Goal: Check status: Check status

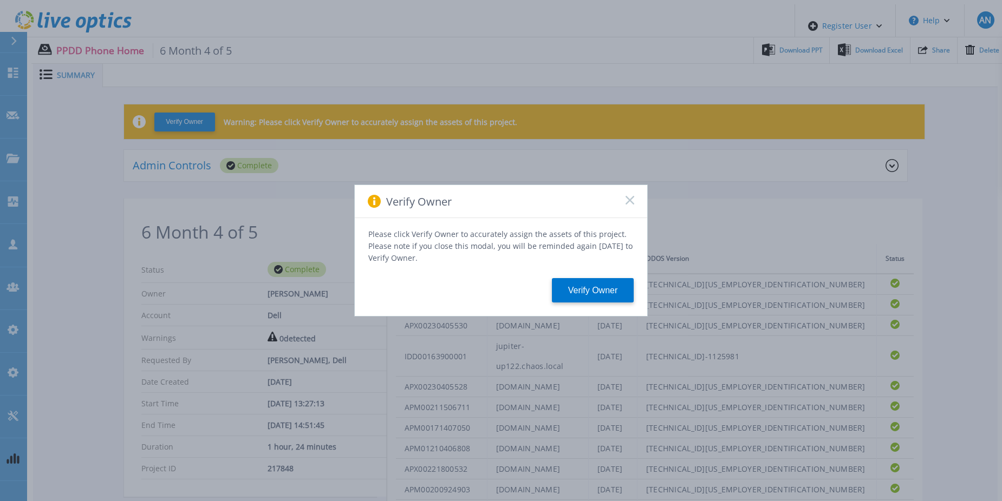
click at [629, 199] on div "Verify Owner" at bounding box center [501, 201] width 292 height 33
click at [629, 204] on rect at bounding box center [629, 200] width 9 height 9
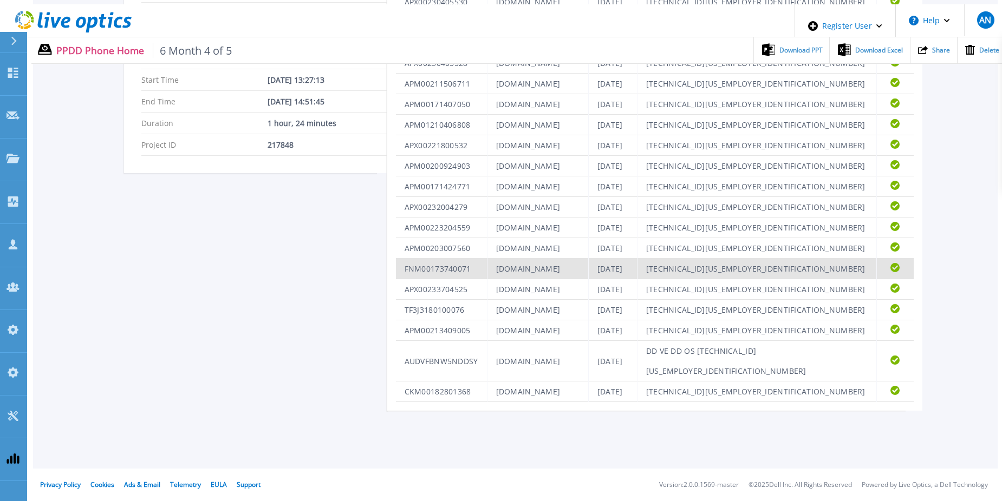
scroll to position [680, 0]
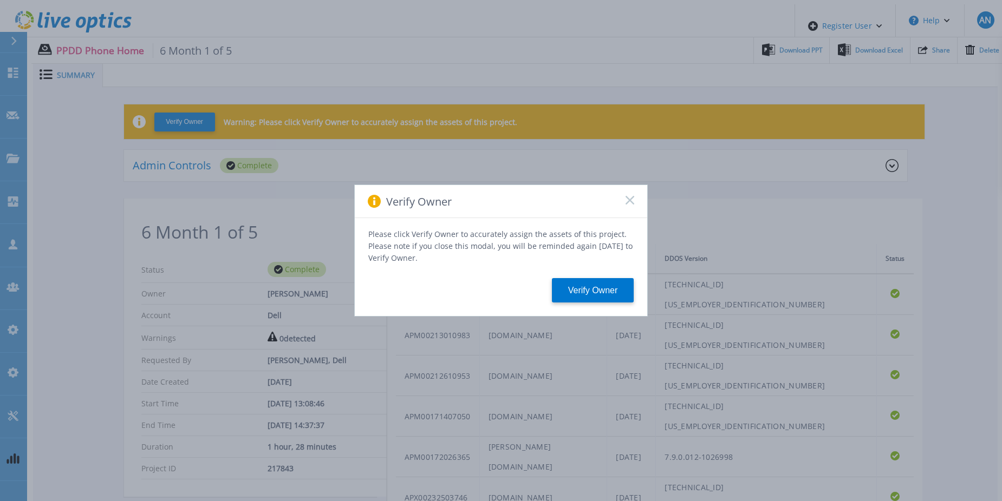
click at [627, 202] on rect at bounding box center [629, 200] width 9 height 9
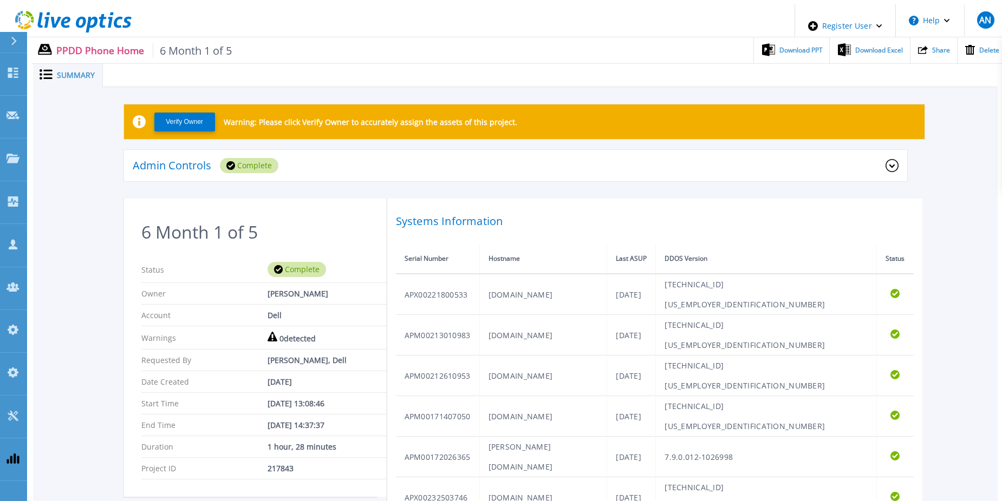
click at [79, 22] on icon at bounding box center [81, 22] width 10 height 11
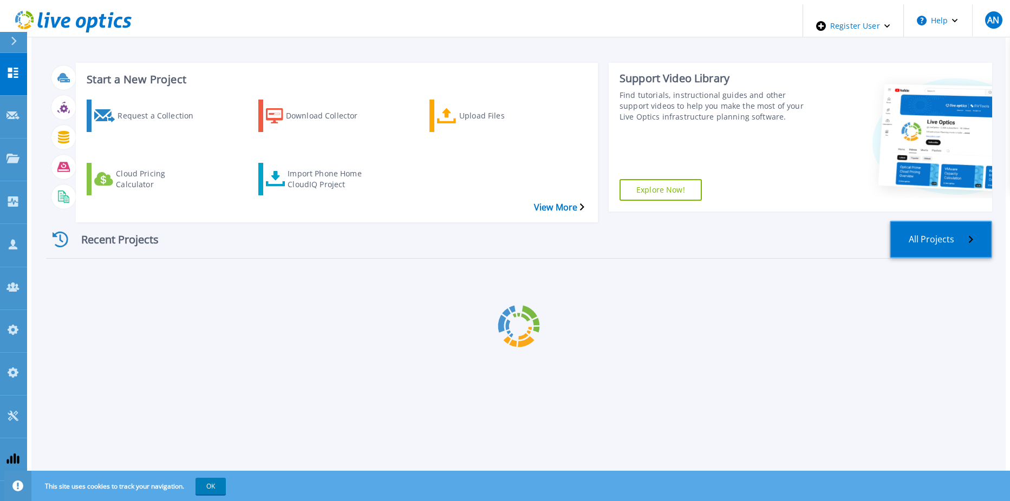
click at [951, 221] on link "All Projects" at bounding box center [941, 239] width 102 height 37
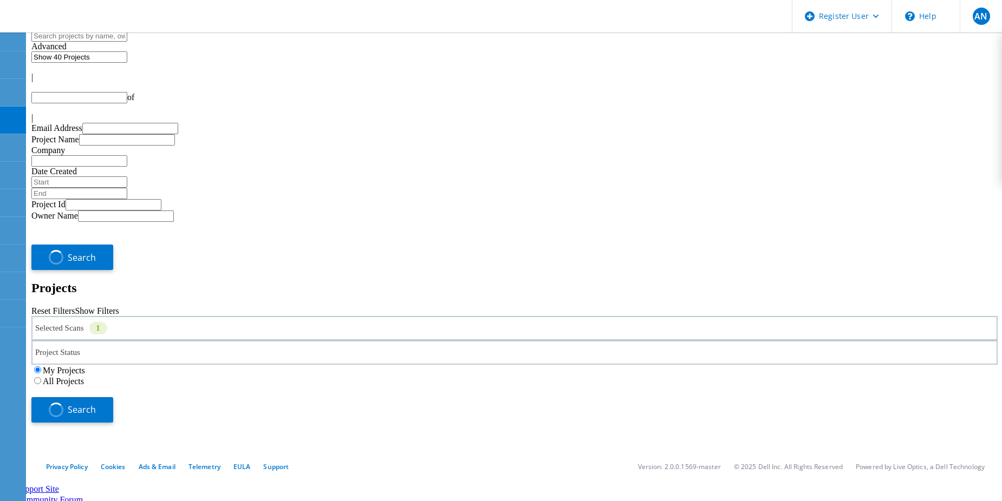
type input "1"
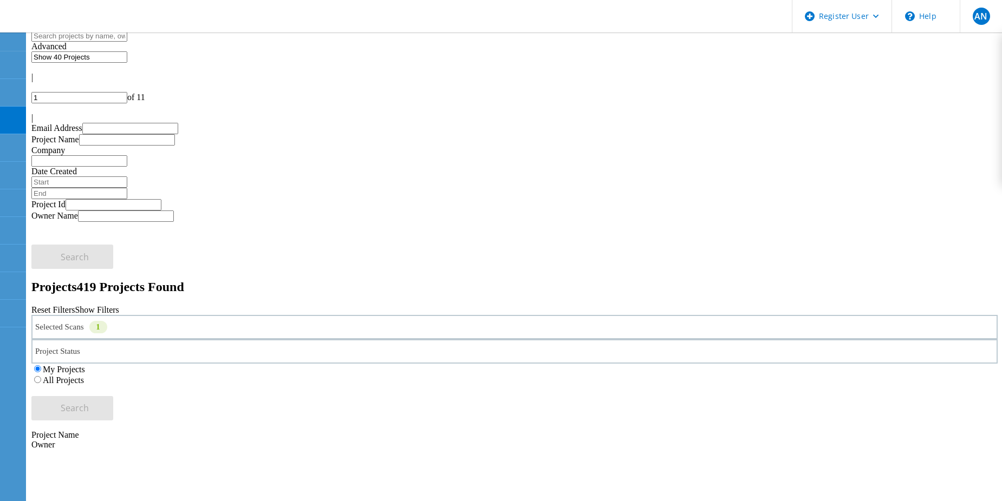
click at [84, 376] on label "All Projects" at bounding box center [63, 380] width 41 height 9
click at [41, 376] on input "All Projects" at bounding box center [37, 379] width 7 height 7
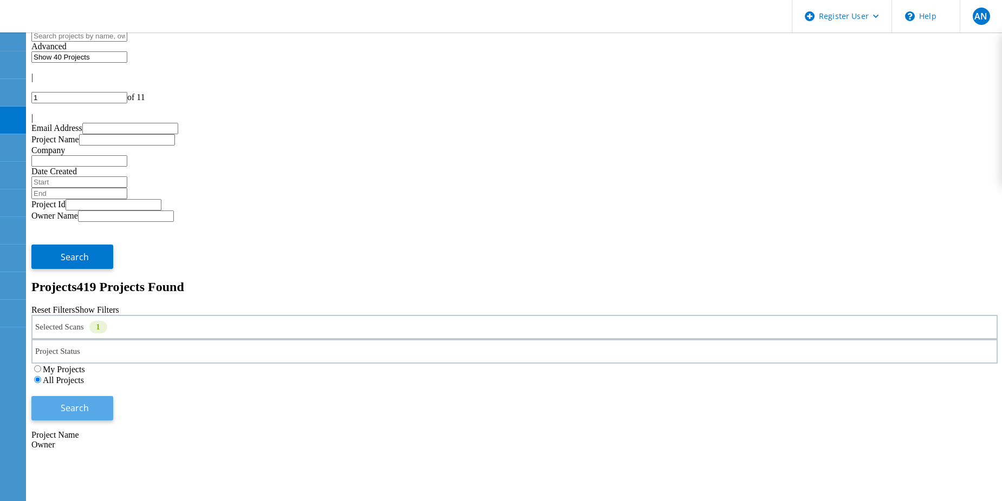
click at [113, 396] on button "Search" at bounding box center [72, 408] width 82 height 24
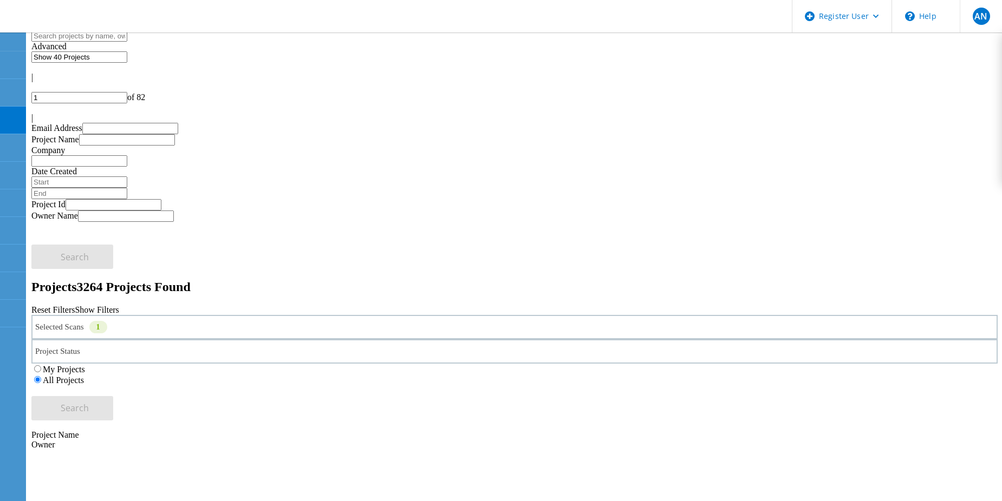
click at [242, 315] on div "Selected Scans 1" at bounding box center [514, 327] width 966 height 24
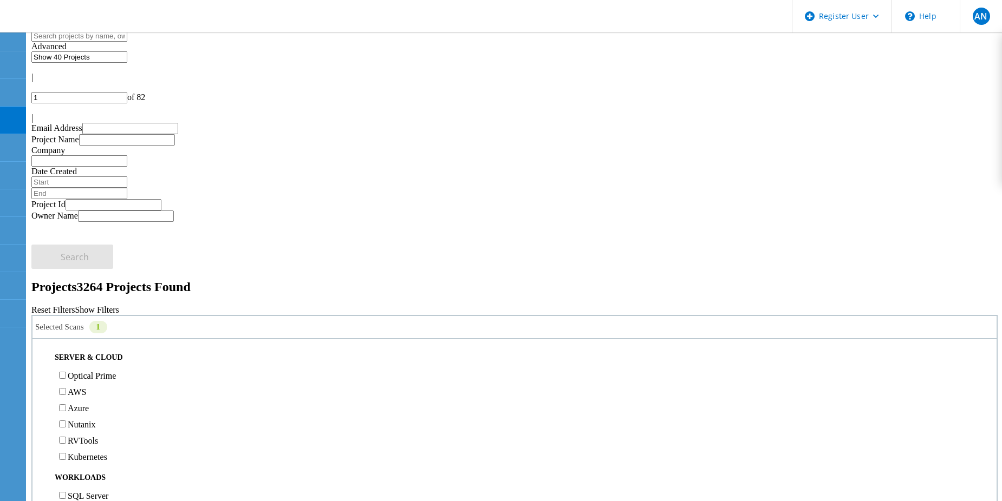
click at [362, 315] on div "Selected Scans 1 Server & Cloud Optical Prime AWS Azure Nutanix RVTools Kuberne…" at bounding box center [514, 368] width 966 height 106
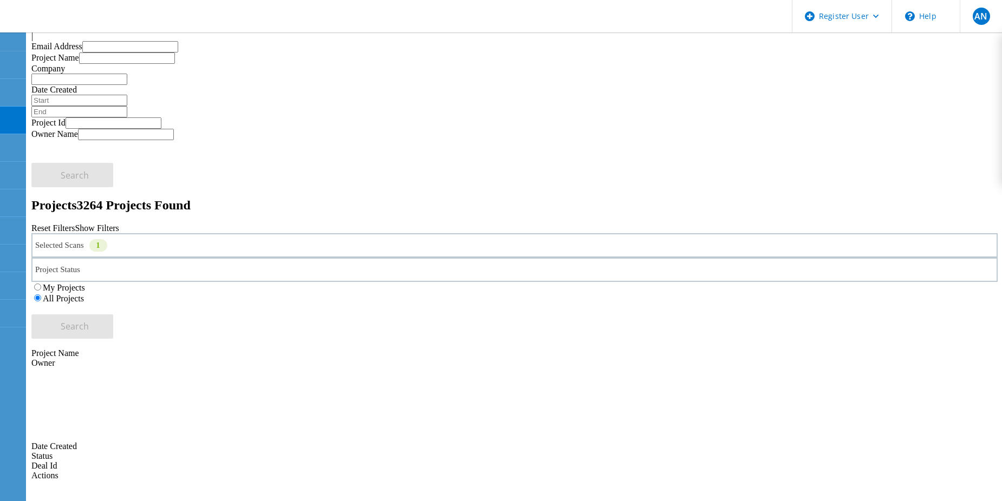
scroll to position [108, 0]
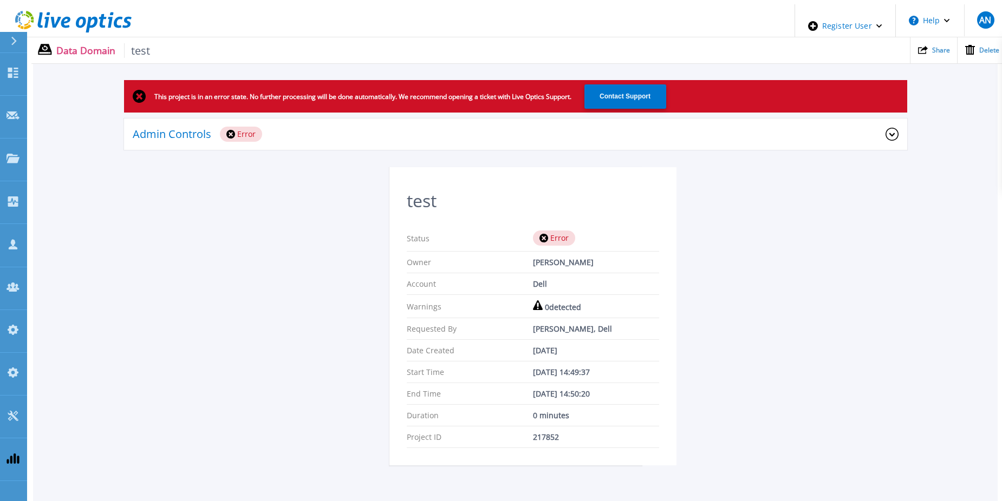
click at [337, 136] on div "Admin Controls Error" at bounding box center [509, 134] width 753 height 15
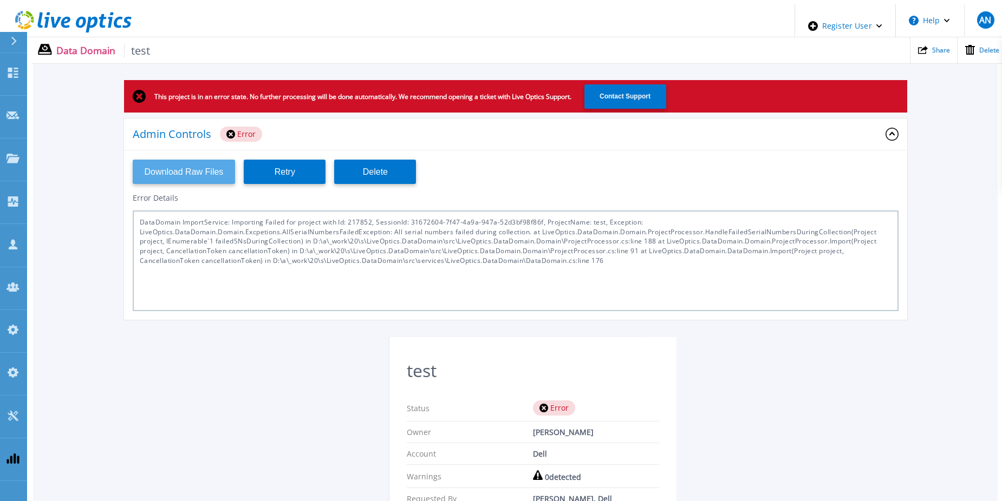
click at [168, 178] on button "Download Raw Files" at bounding box center [184, 172] width 103 height 24
click at [199, 341] on div "This project is in an error state. No further processing will be done automatic…" at bounding box center [515, 364] width 965 height 569
click at [112, 205] on div "This project is in an error state. No further processing will be done automatic…" at bounding box center [515, 364] width 965 height 569
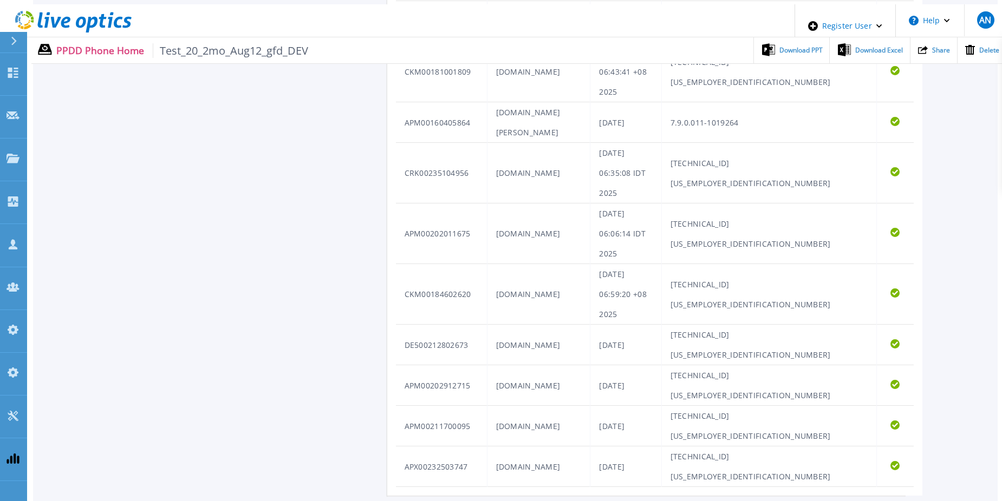
scroll to position [635, 0]
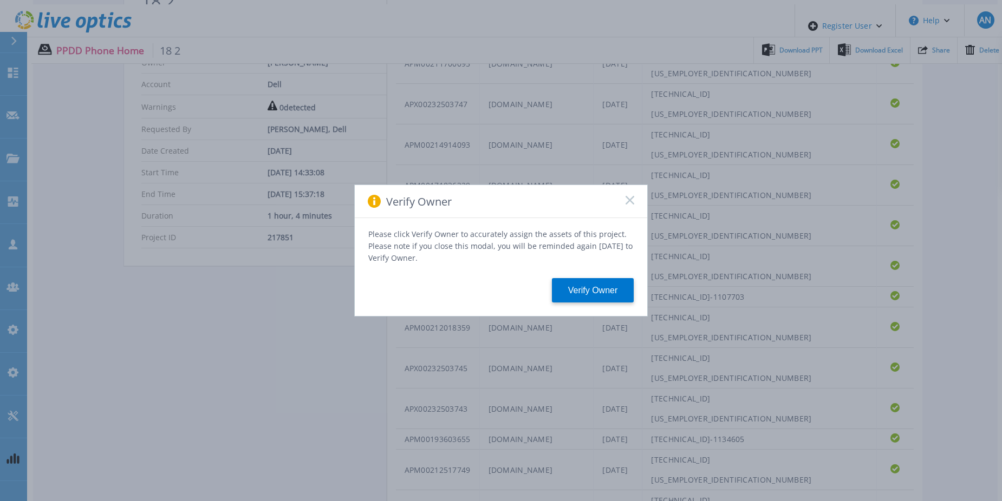
scroll to position [166, 0]
